Goal: Navigation & Orientation: Find specific page/section

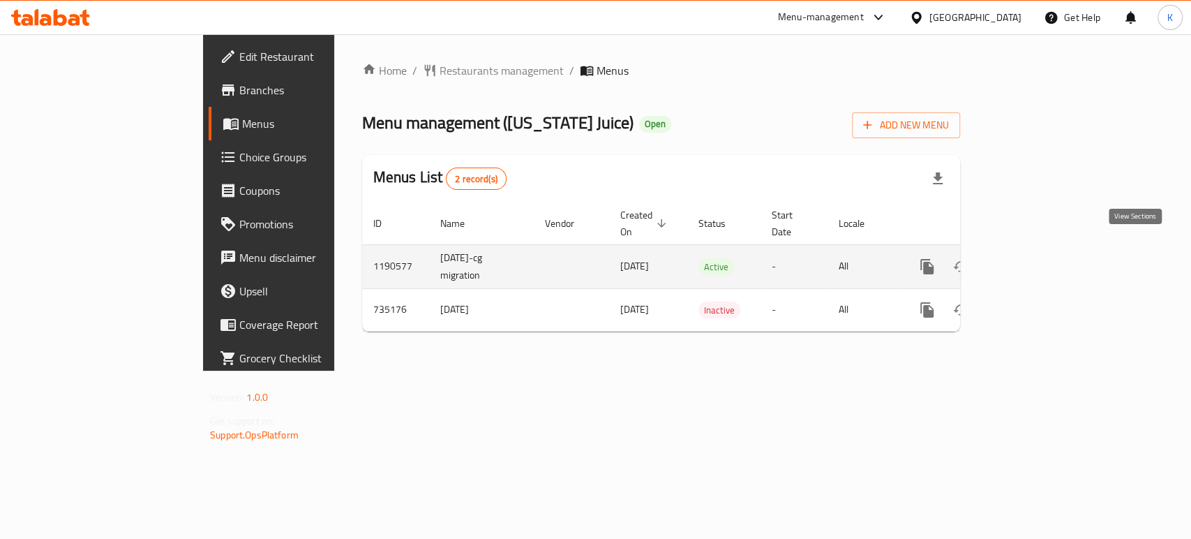
click at [1034, 260] on icon "enhanced table" at bounding box center [1028, 266] width 13 height 13
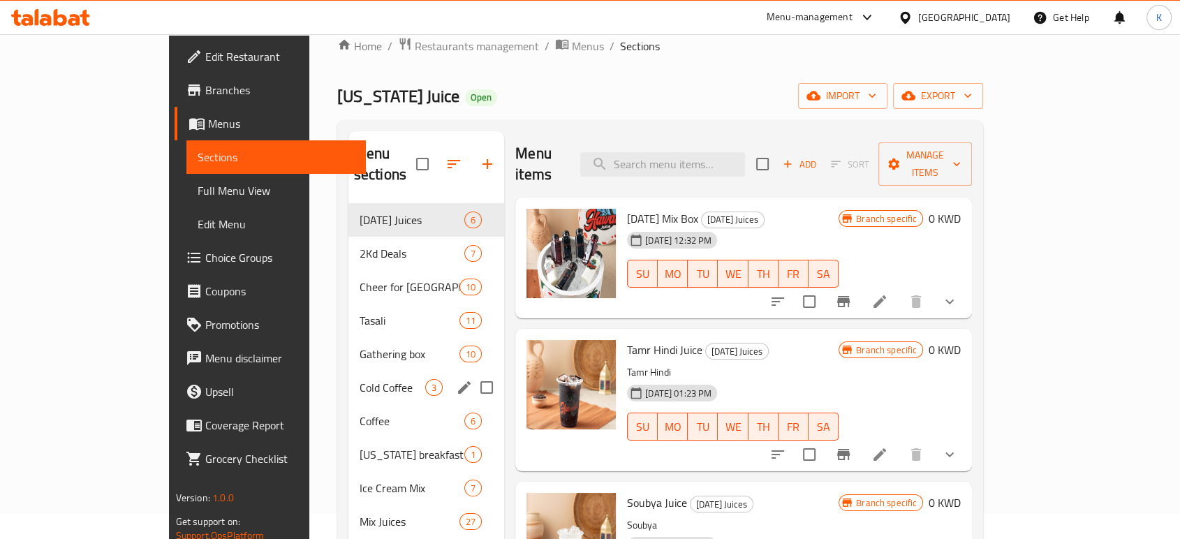
scroll to position [7, 0]
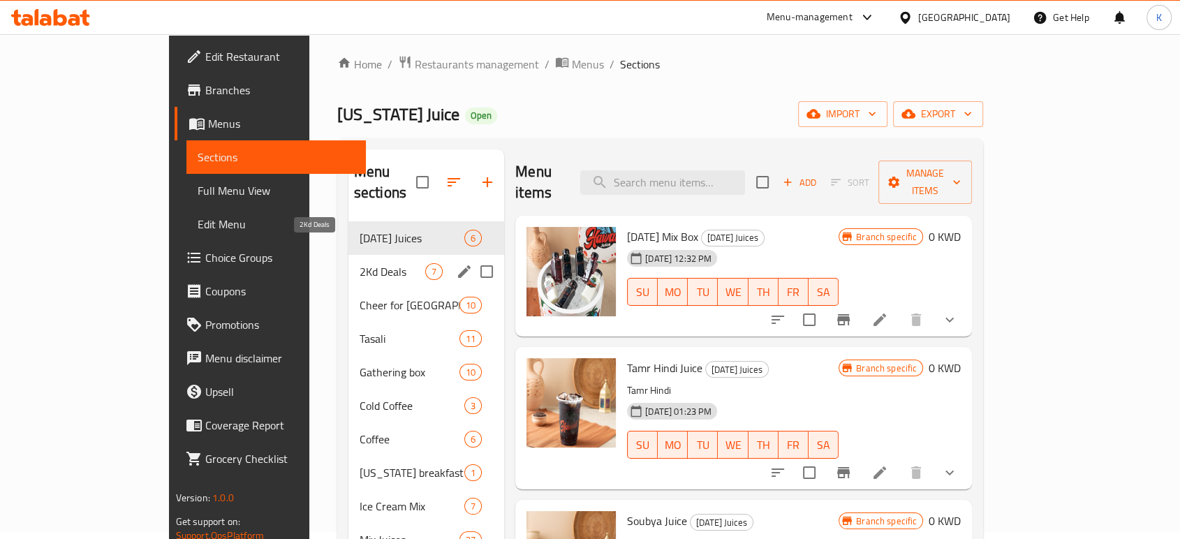
click at [359, 263] on span "2Kd Deals" at bounding box center [392, 271] width 66 height 17
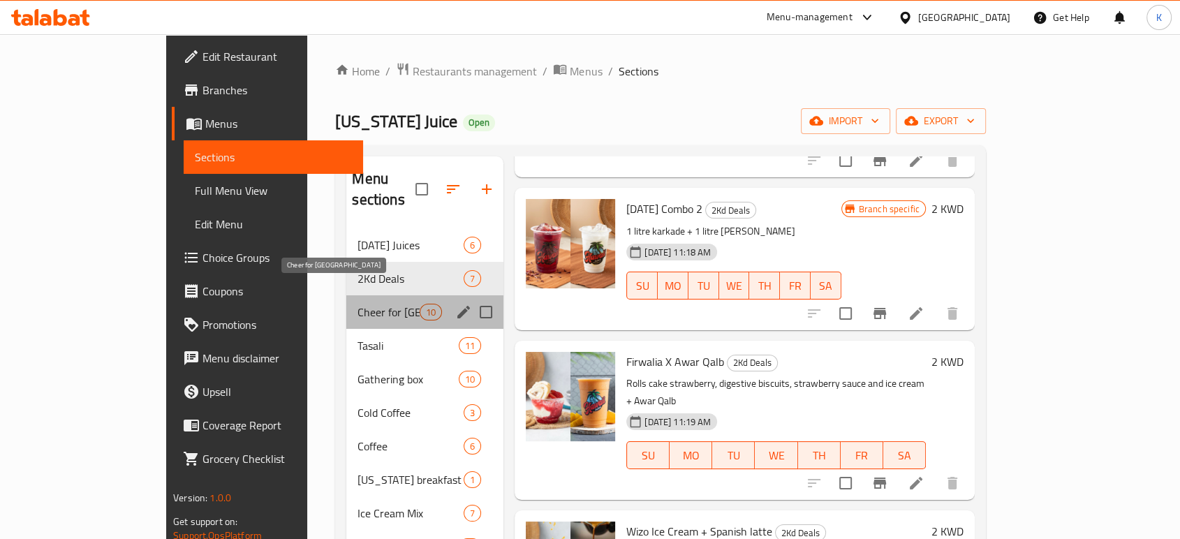
click at [357, 304] on span "Cheer for [GEOGRAPHIC_DATA]" at bounding box center [388, 312] width 62 height 17
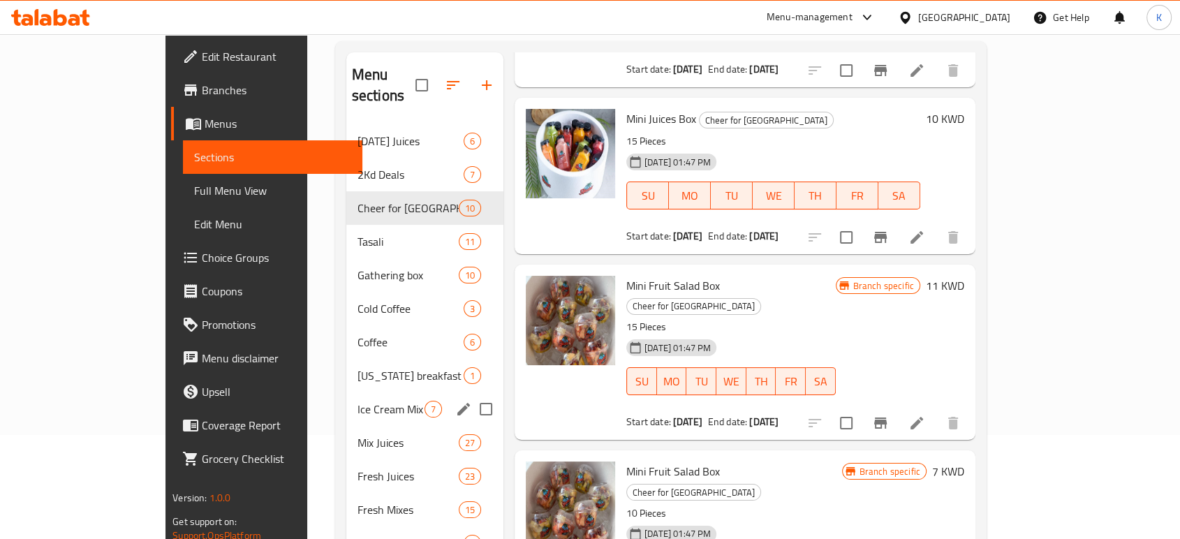
scroll to position [84, 0]
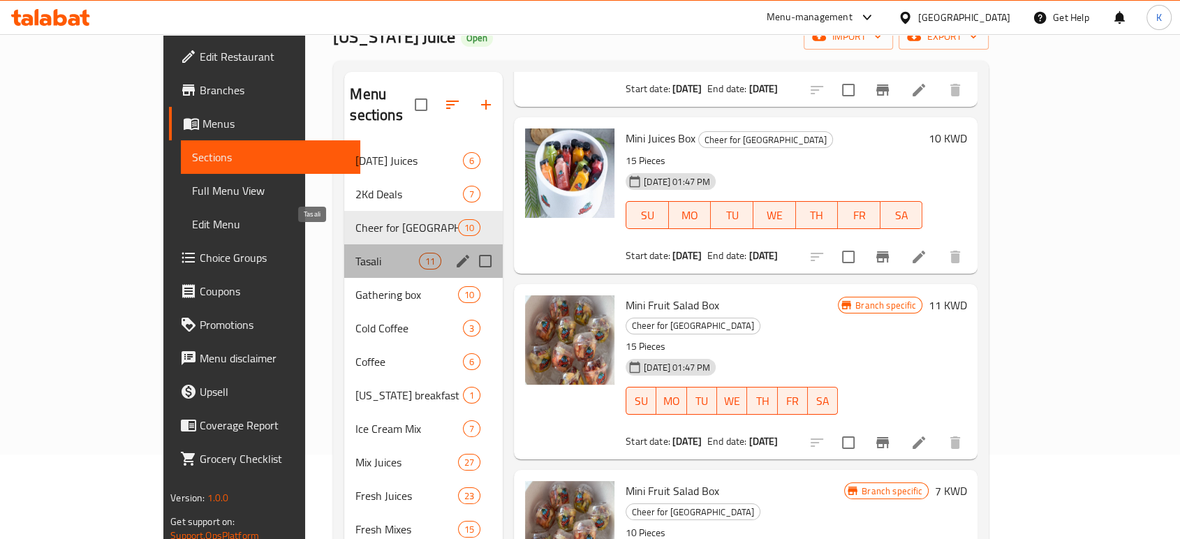
click at [344, 247] on div "Tasali 11" at bounding box center [423, 261] width 158 height 34
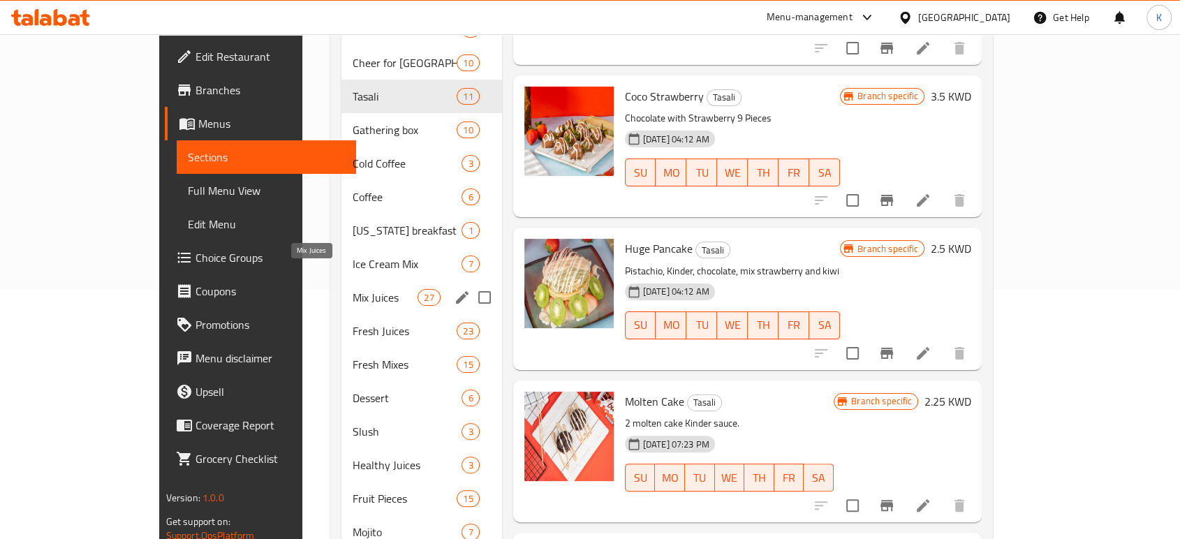
scroll to position [240, 0]
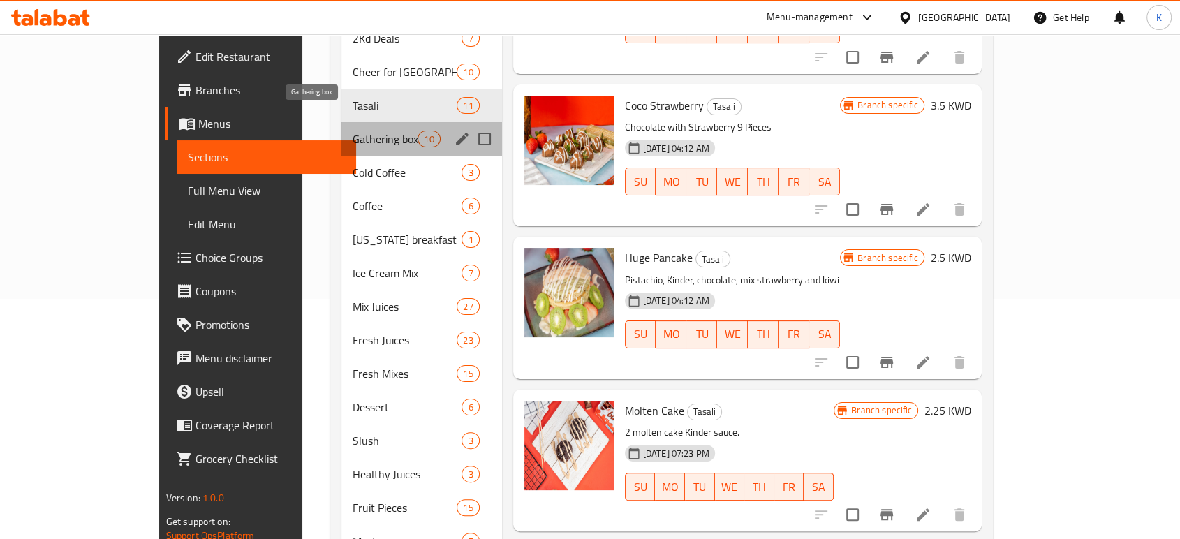
click at [352, 131] on span "Gathering box" at bounding box center [384, 139] width 65 height 17
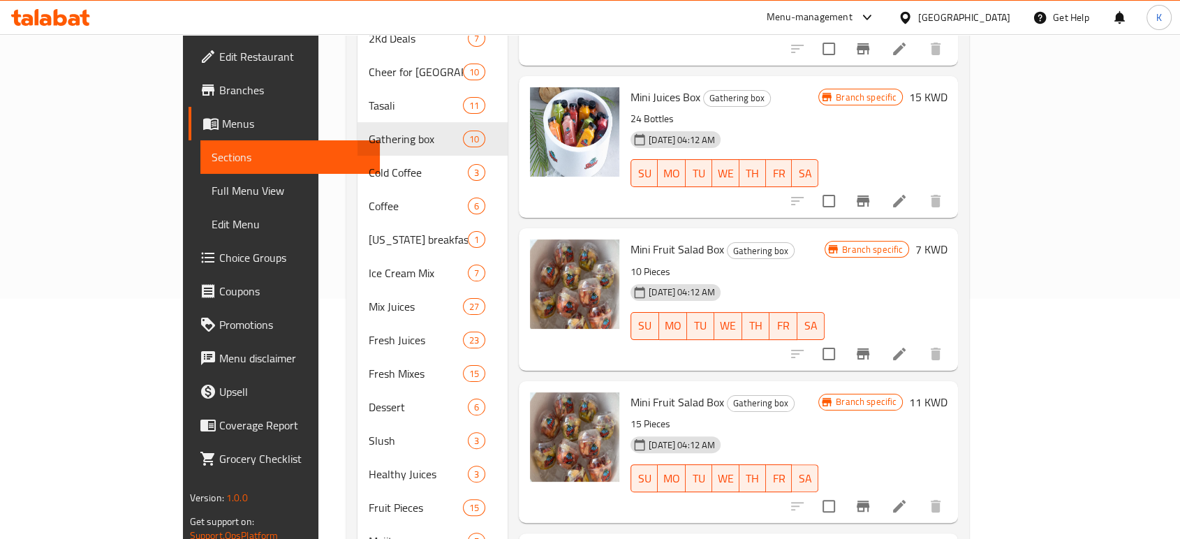
scroll to position [430, 0]
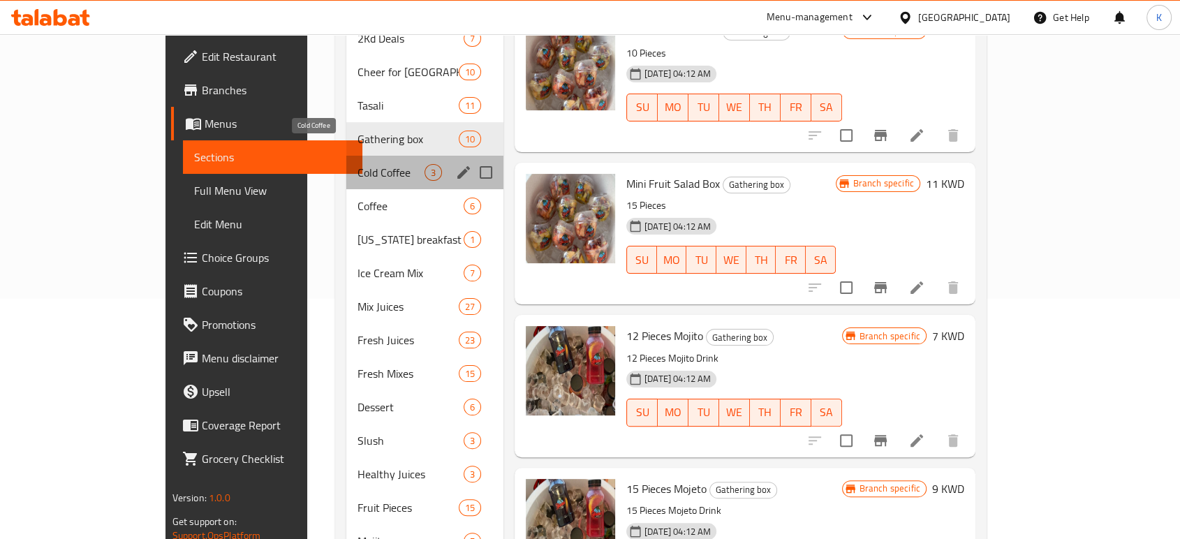
click at [357, 164] on span "Cold Coffee" at bounding box center [390, 172] width 67 height 17
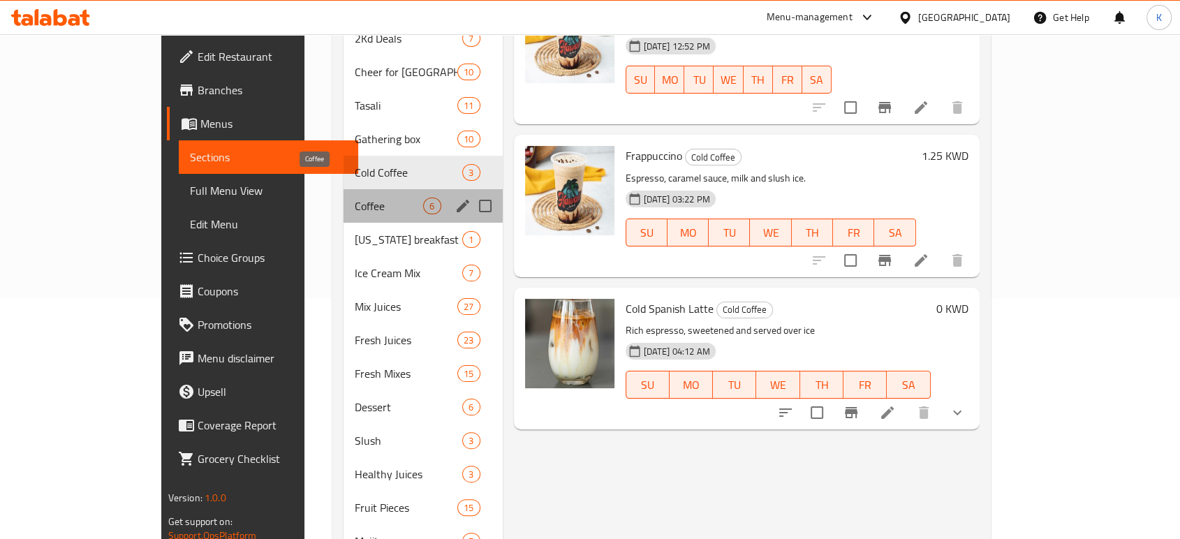
click at [355, 198] on span "Coffee" at bounding box center [389, 206] width 69 height 17
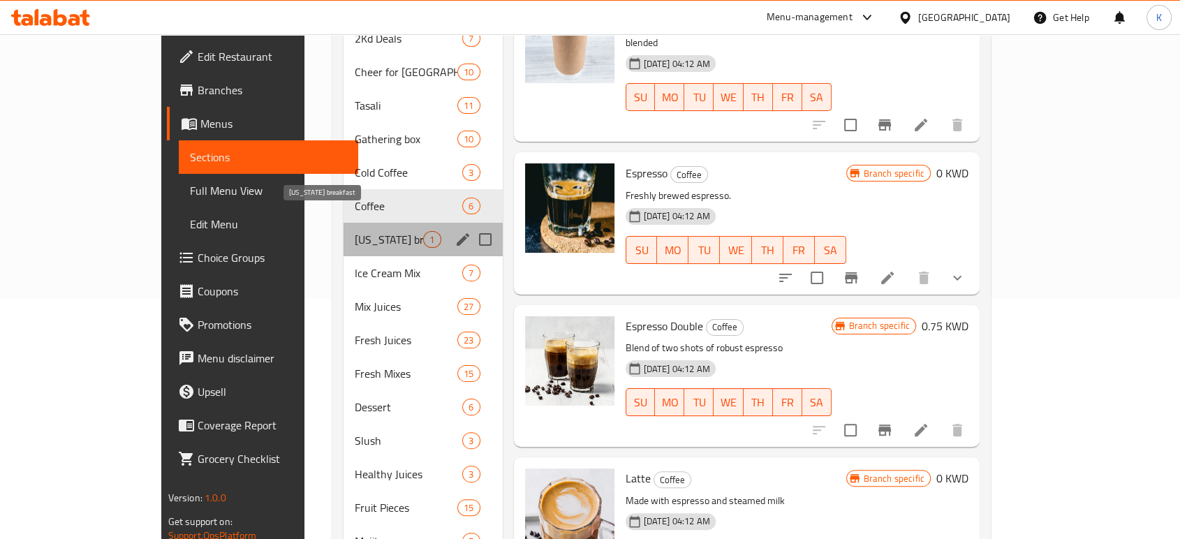
click at [355, 231] on span "[US_STATE] breakfast" at bounding box center [389, 239] width 69 height 17
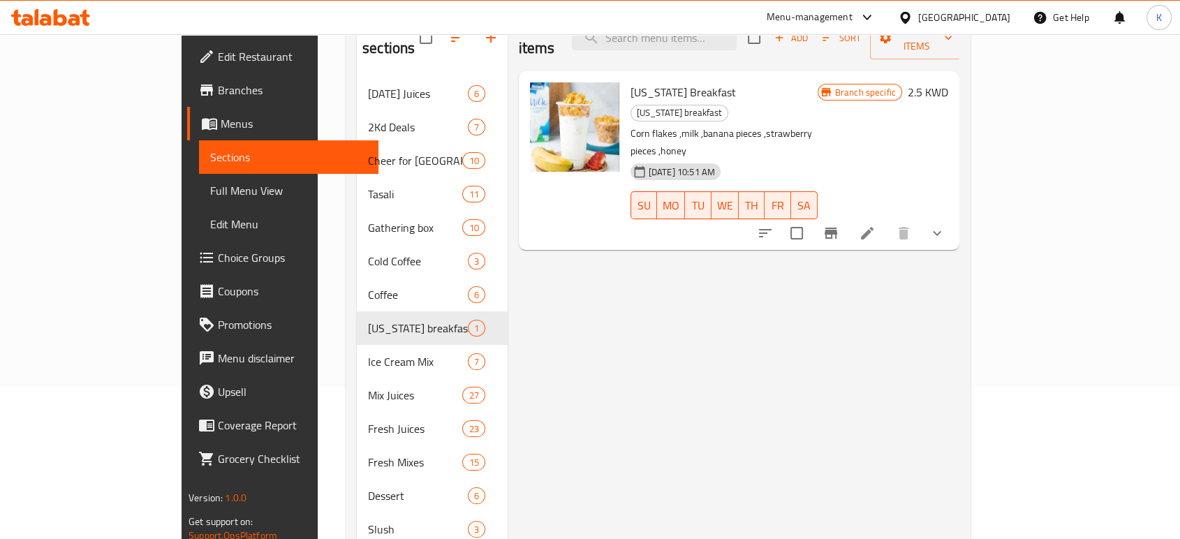
scroll to position [7, 0]
